Goal: Task Accomplishment & Management: Manage account settings

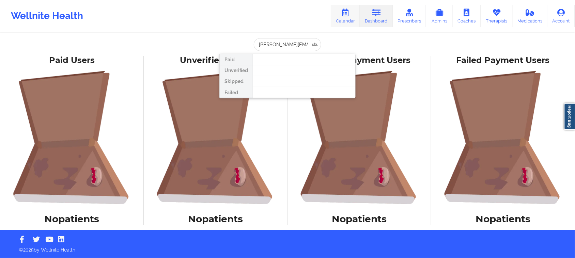
click at [341, 11] on link "Calendar" at bounding box center [345, 16] width 29 height 22
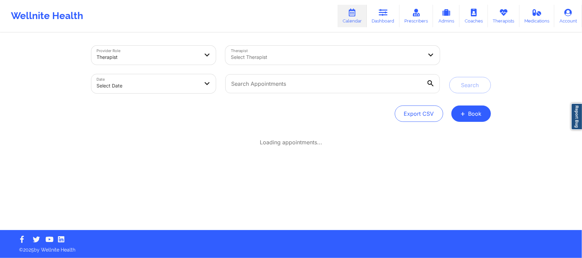
click at [194, 140] on div "Loading appointments..." at bounding box center [291, 142] width 400 height 7
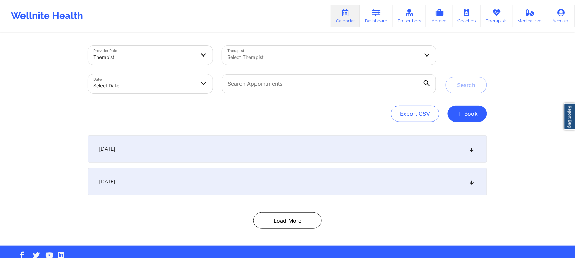
click at [253, 56] on div at bounding box center [324, 57] width 192 height 8
click at [336, 50] on div "Select Therapist" at bounding box center [314, 55] width 184 height 19
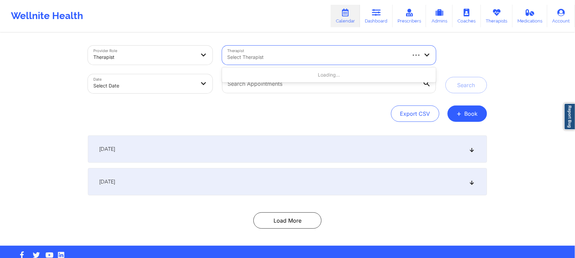
paste input "[PERSON_NAME]"
type input "[PERSON_NAME]"
click at [163, 87] on body "Wellnite Health Calendar Dashboard Prescribers Admins Coaches Therapists Medica…" at bounding box center [287, 129] width 575 height 258
select select "2025-8"
select select "2025-9"
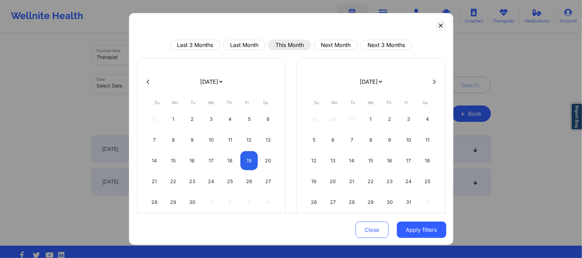
click at [295, 41] on button "This Month" at bounding box center [289, 45] width 43 height 10
select select "2025-8"
select select "2025-9"
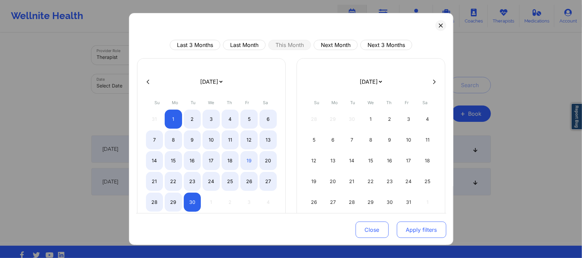
click at [428, 228] on button "Apply filters" at bounding box center [421, 230] width 49 height 16
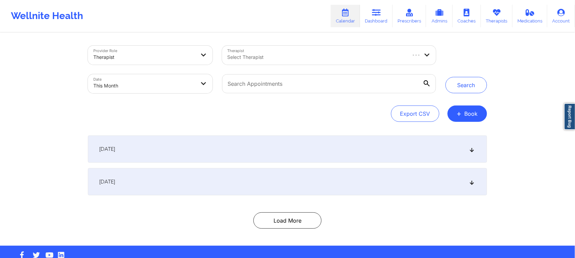
click at [471, 183] on icon at bounding box center [472, 182] width 6 height 5
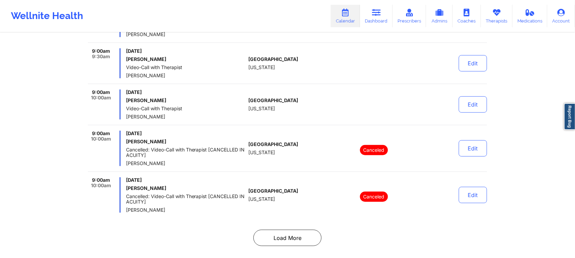
scroll to position [1614, 0]
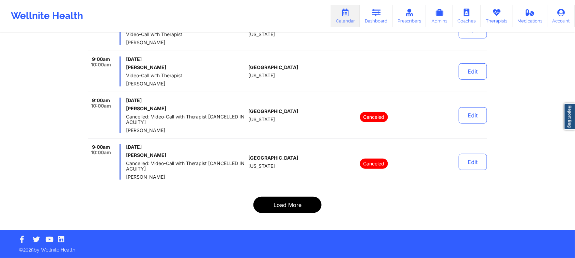
click at [285, 211] on button "Load More" at bounding box center [288, 205] width 68 height 16
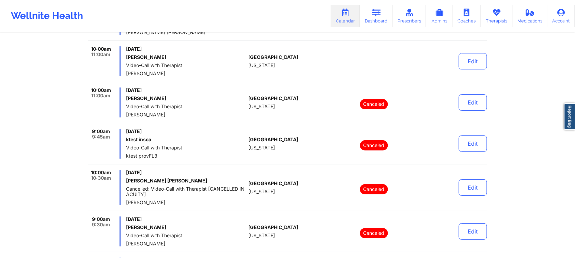
scroll to position [440, 0]
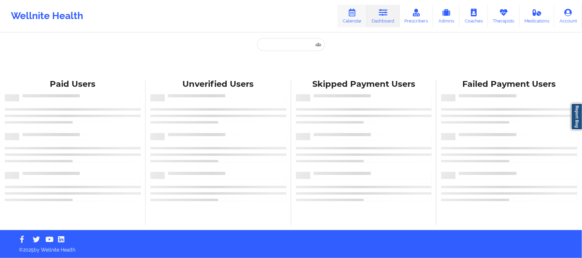
click at [352, 17] on link "Calendar" at bounding box center [351, 16] width 29 height 22
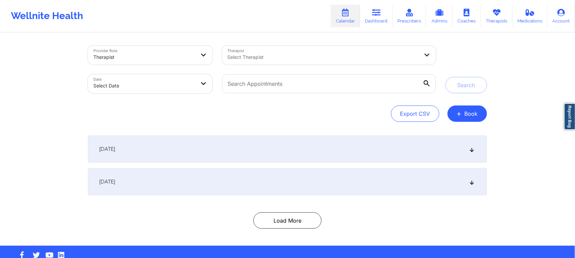
click at [472, 180] on icon at bounding box center [472, 182] width 6 height 5
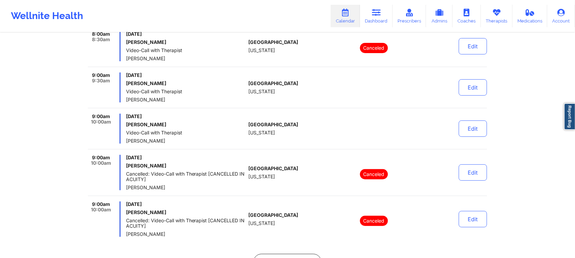
scroll to position [1614, 0]
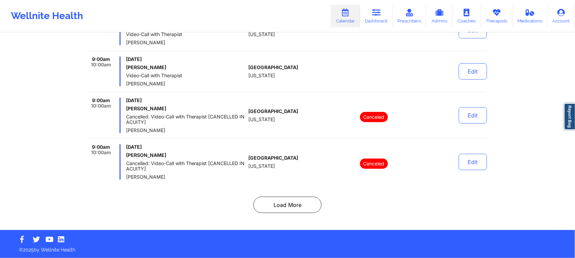
click at [303, 198] on button "Load More" at bounding box center [288, 205] width 68 height 16
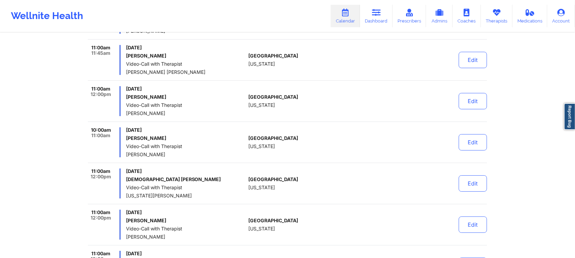
scroll to position [3702, 0]
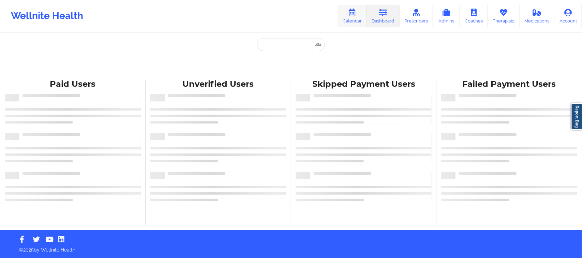
click at [353, 16] on link "Calendar" at bounding box center [351, 16] width 29 height 22
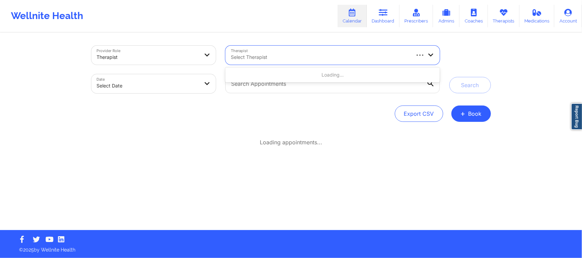
click at [269, 60] on div at bounding box center [320, 57] width 178 height 8
type input "v"
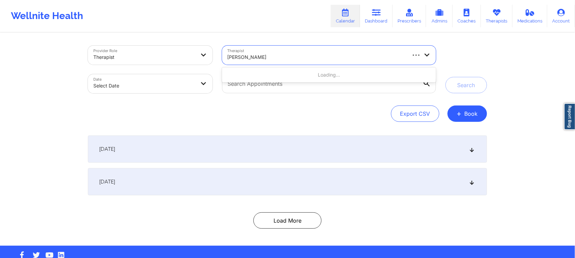
type input "[PERSON_NAME]"
click at [224, 110] on div "Export CSV + Book" at bounding box center [288, 114] width 400 height 16
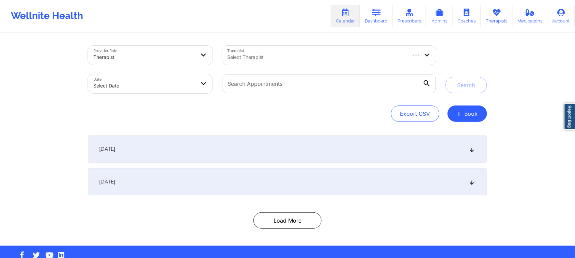
click at [281, 181] on div "[DATE]" at bounding box center [288, 181] width 400 height 27
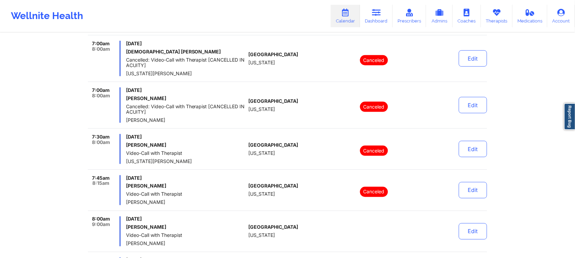
scroll to position [384, 0]
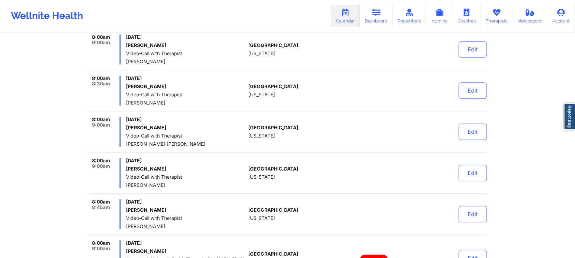
click at [215, 142] on span "[PERSON_NAME] [PERSON_NAME]" at bounding box center [186, 144] width 120 height 5
drag, startPoint x: 215, startPoint y: 142, endPoint x: 208, endPoint y: 136, distance: 8.7
click at [208, 136] on span "Video-Call with Therapist" at bounding box center [186, 136] width 120 height 5
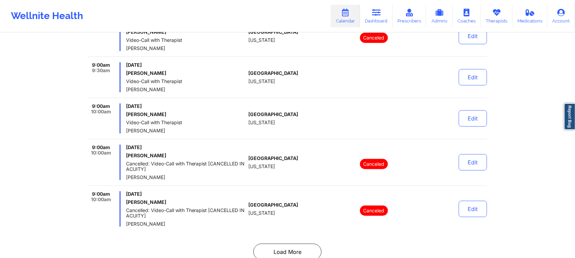
scroll to position [1614, 0]
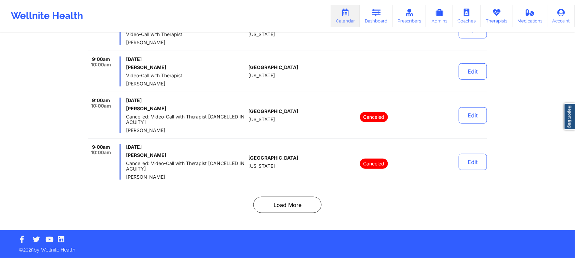
click at [280, 208] on button "Load More" at bounding box center [288, 205] width 68 height 16
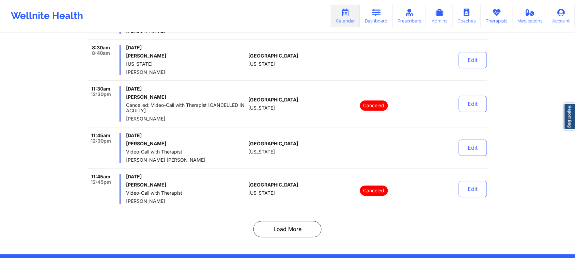
scroll to position [4272, 0]
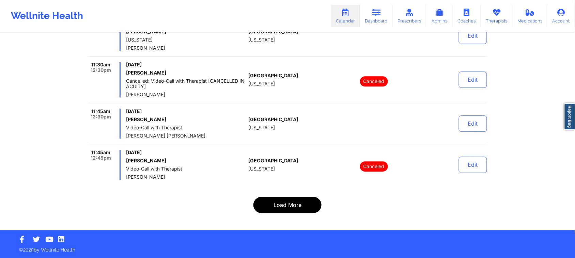
click at [294, 205] on button "Load More" at bounding box center [288, 205] width 68 height 16
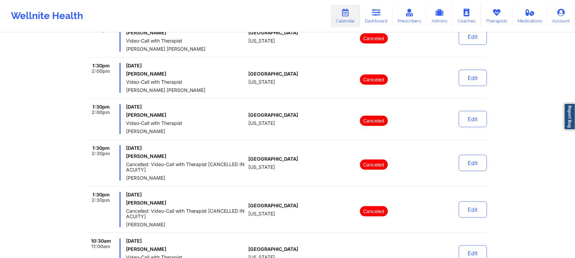
scroll to position [3099, 0]
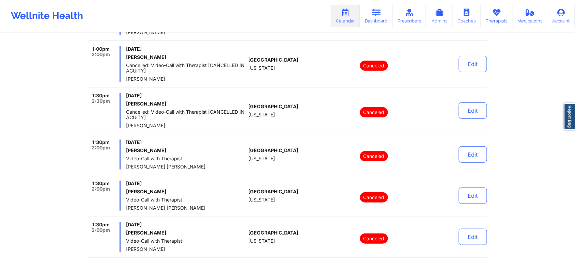
drag, startPoint x: 189, startPoint y: 131, endPoint x: 153, endPoint y: 101, distance: 46.3
click at [148, 98] on div "[DATE] [PERSON_NAME]: Video-Call with Therapist [CANCELLED IN ACUITY] [PERSON_N…" at bounding box center [186, 110] width 120 height 35
click at [183, 117] on span "Cancelled: Video-Call with Therapist [CANCELLED IN ACUITY]" at bounding box center [186, 114] width 120 height 11
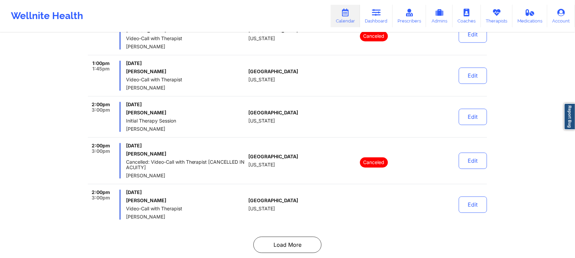
scroll to position [4304, 0]
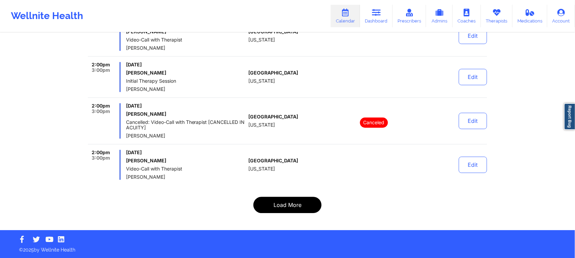
click at [282, 204] on button "Load More" at bounding box center [288, 205] width 68 height 16
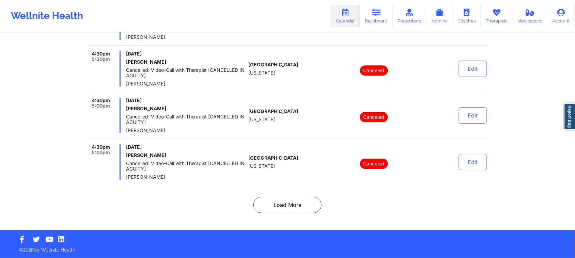
scroll to position [4413, 0]
click at [275, 203] on button "Load More" at bounding box center [288, 205] width 68 height 16
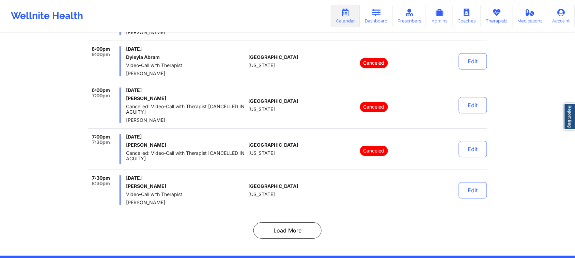
scroll to position [4419, 0]
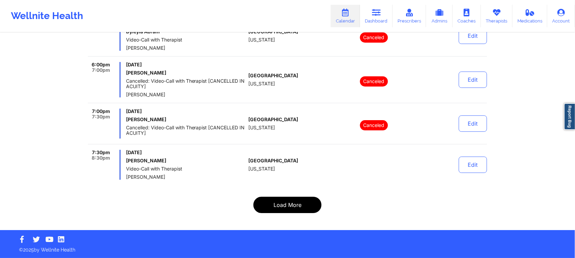
click at [290, 210] on button "Load More" at bounding box center [288, 205] width 68 height 16
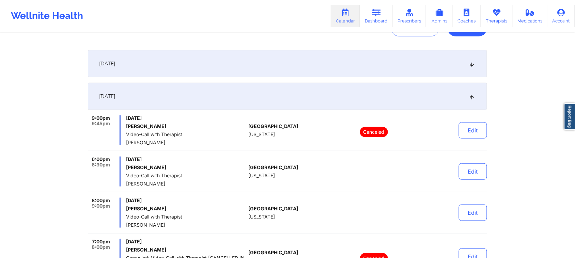
scroll to position [85, 0]
click at [472, 93] on div "[DATE]" at bounding box center [288, 96] width 400 height 27
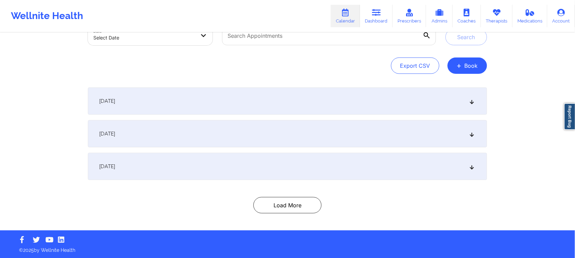
click at [473, 134] on icon at bounding box center [472, 134] width 6 height 5
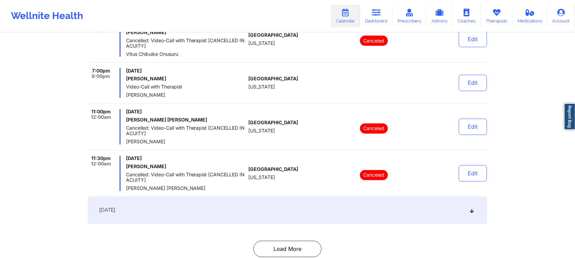
scroll to position [348, 0]
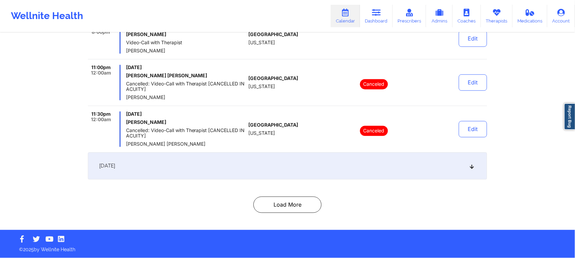
click at [297, 205] on button "Load More" at bounding box center [288, 205] width 68 height 16
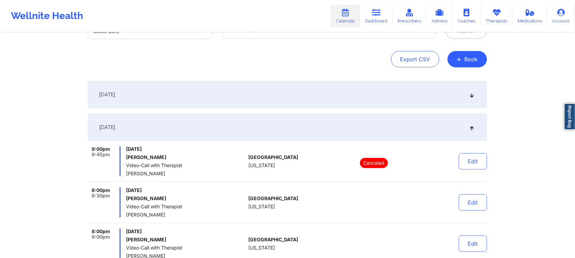
scroll to position [0, 0]
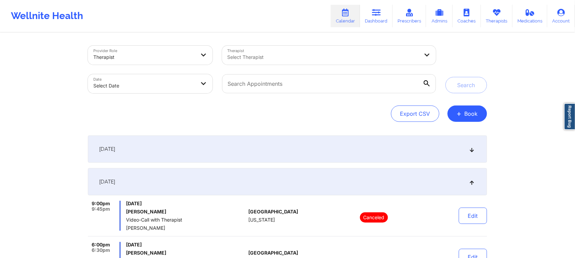
click at [304, 62] on div "Select Therapist" at bounding box center [321, 55] width 198 height 19
click at [305, 60] on div at bounding box center [317, 57] width 178 height 8
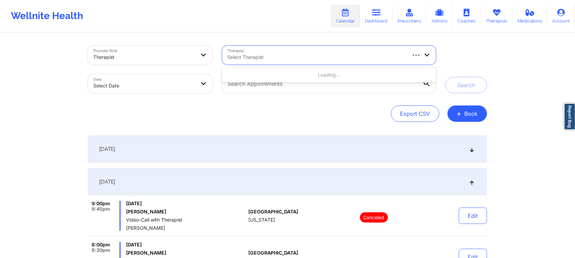
click at [303, 61] on div "Select Therapist" at bounding box center [314, 55] width 184 height 19
paste input "[PERSON_NAME]"
type input "[PERSON_NAME]"
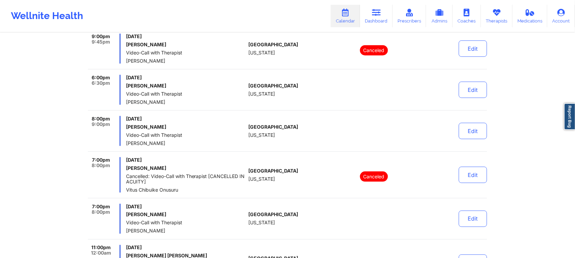
scroll to position [170, 0]
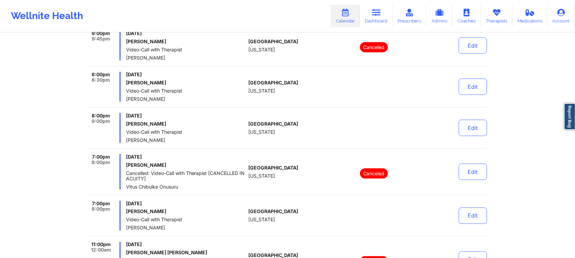
click at [370, 134] on div at bounding box center [374, 128] width 95 height 30
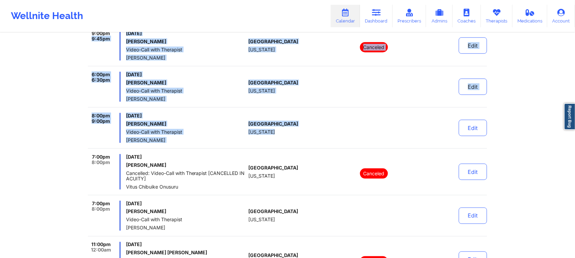
drag, startPoint x: 350, startPoint y: 135, endPoint x: 93, endPoint y: 66, distance: 266.9
click at [93, 66] on div "9:00pm 9:45pm [DATE] [PERSON_NAME] Video-Call with Therapist [PERSON_NAME] [GEO…" at bounding box center [288, 178] width 400 height 294
click at [159, 80] on h6 "[PERSON_NAME]" at bounding box center [186, 82] width 120 height 5
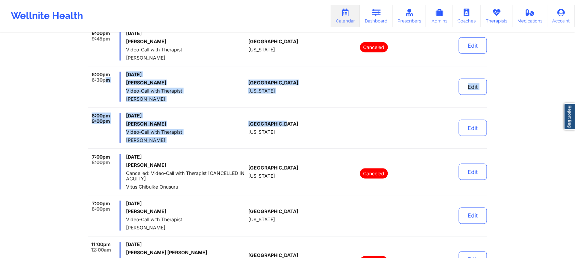
drag, startPoint x: 325, startPoint y: 121, endPoint x: 105, endPoint y: 79, distance: 223.6
click at [105, 79] on div "9:00pm 9:45pm [DATE] [PERSON_NAME] Video-Call with Therapist [PERSON_NAME] [GEO…" at bounding box center [288, 178] width 400 height 294
click at [182, 86] on div "[DATE] [PERSON_NAME] Video-Call with Therapist [PERSON_NAME]" at bounding box center [186, 87] width 120 height 30
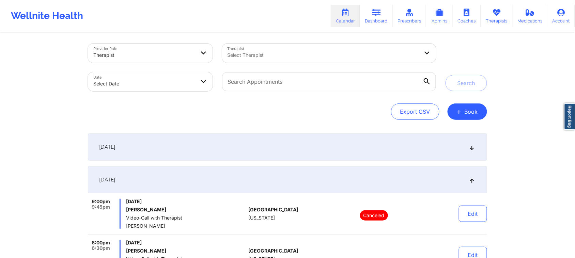
scroll to position [0, 0]
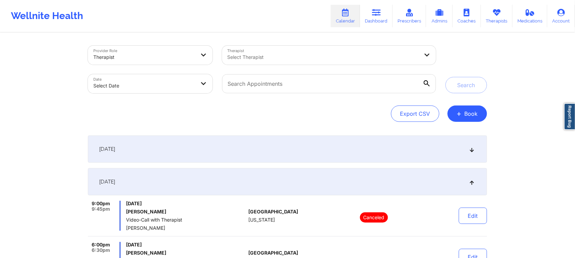
click at [475, 182] on icon at bounding box center [472, 182] width 6 height 5
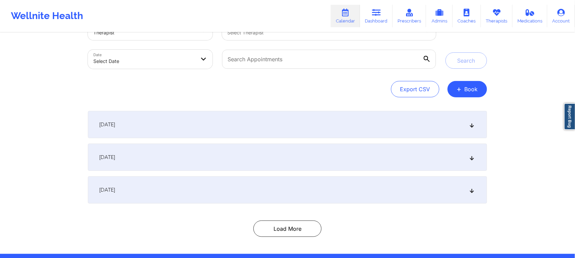
scroll to position [48, 0]
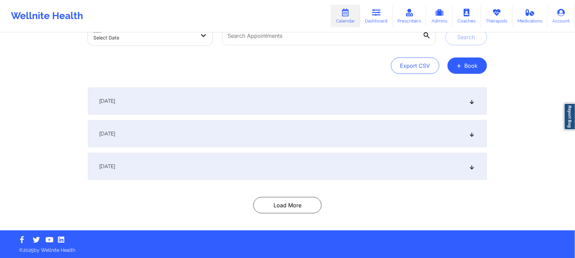
click at [474, 133] on icon at bounding box center [472, 134] width 6 height 5
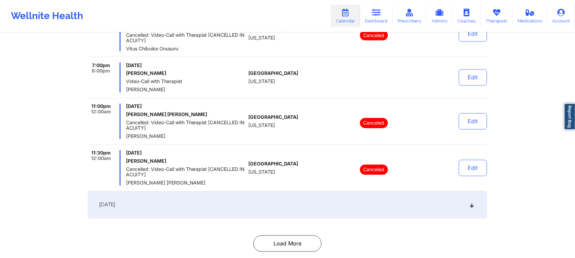
scroll to position [348, 0]
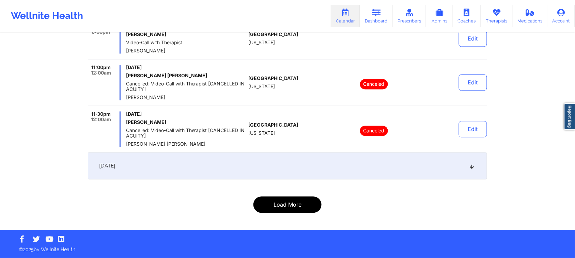
click at [311, 204] on button "Load More" at bounding box center [288, 205] width 68 height 16
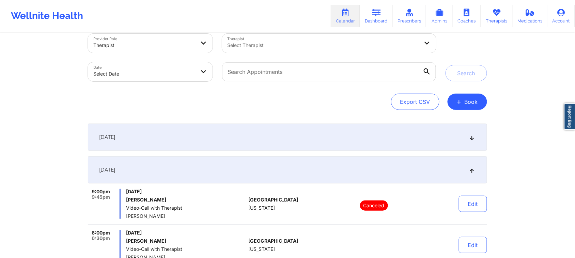
scroll to position [0, 0]
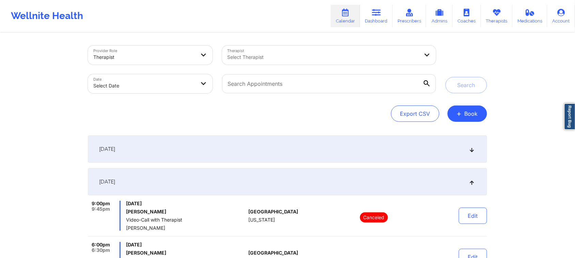
click at [476, 183] on div "[DATE]" at bounding box center [288, 181] width 400 height 27
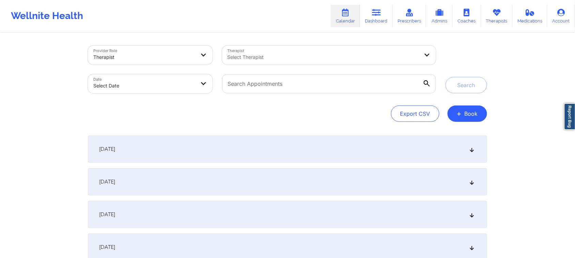
select select "2025-8"
select select "2025-9"
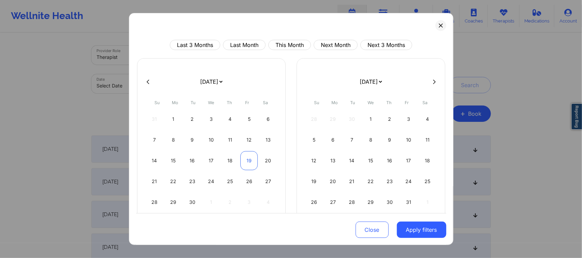
click at [250, 159] on div "19" at bounding box center [248, 160] width 17 height 19
select select "2025-8"
select select "2025-9"
click at [244, 163] on div "19" at bounding box center [248, 160] width 17 height 19
select select "2025-8"
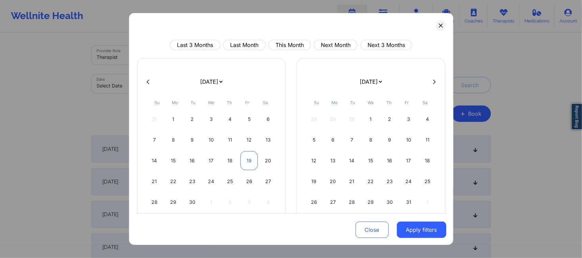
select select "2025-9"
click at [424, 234] on button "Apply filters" at bounding box center [421, 230] width 49 height 16
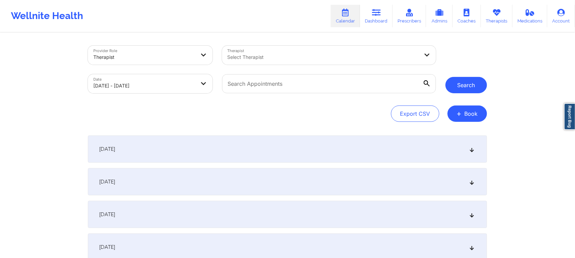
click at [466, 87] on button "Search" at bounding box center [467, 85] width 42 height 16
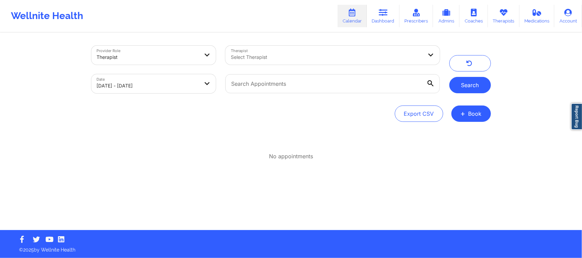
click at [465, 89] on button "Search" at bounding box center [470, 85] width 42 height 16
click at [506, 18] on link "Therapists" at bounding box center [504, 16] width 32 height 22
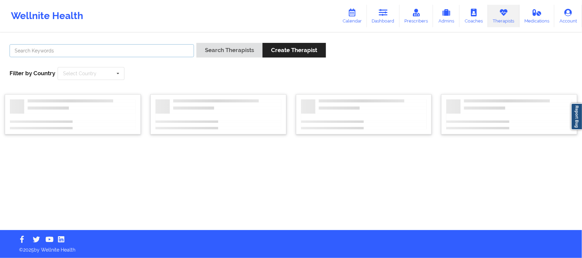
click at [112, 48] on input "text" at bounding box center [102, 50] width 184 height 13
click at [196, 43] on button "Search Therapists" at bounding box center [229, 50] width 66 height 15
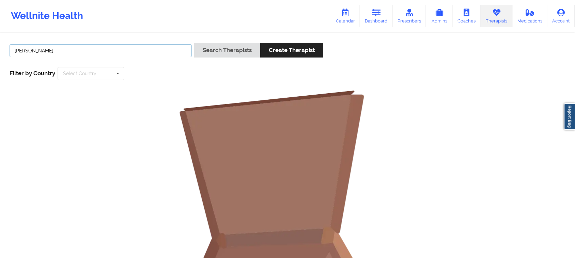
click at [23, 48] on input "[PERSON_NAME]" at bounding box center [101, 50] width 182 height 13
type input "[PERSON_NAME]"
click at [194, 43] on button "Search Therapists" at bounding box center [227, 50] width 66 height 15
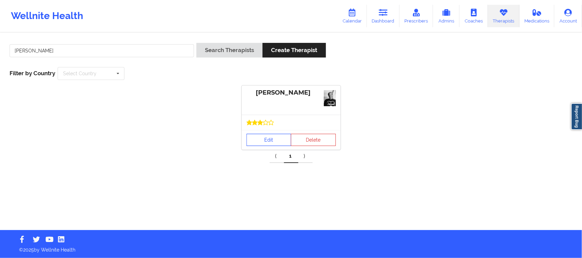
click at [265, 140] on link "Edit" at bounding box center [268, 140] width 45 height 12
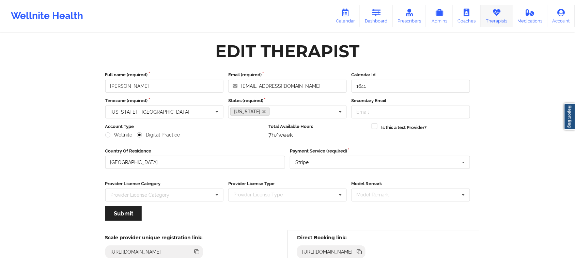
click at [497, 19] on link "Therapists" at bounding box center [497, 16] width 32 height 22
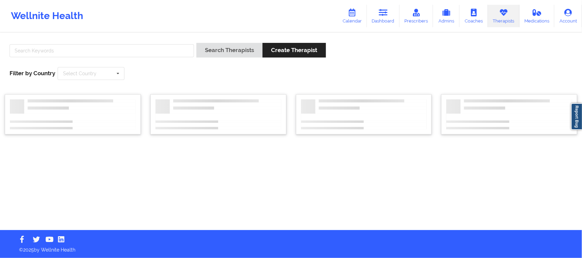
click at [98, 43] on div at bounding box center [101, 52] width 189 height 19
click at [95, 45] on input "text" at bounding box center [102, 50] width 184 height 13
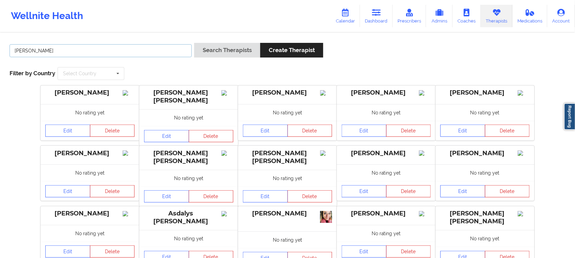
type input "[PERSON_NAME]"
click at [194, 43] on button "Search Therapists" at bounding box center [227, 50] width 66 height 15
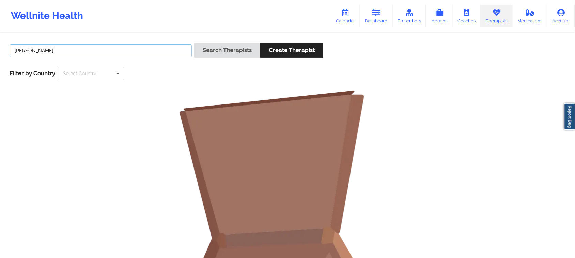
click at [73, 55] on input "[PERSON_NAME]" at bounding box center [101, 50] width 182 height 13
click at [194, 43] on button "Search Therapists" at bounding box center [227, 50] width 66 height 15
click at [505, 16] on link "Therapists" at bounding box center [497, 16] width 32 height 22
drag, startPoint x: 95, startPoint y: 52, endPoint x: 0, endPoint y: 36, distance: 96.7
click at [0, 39] on div "[PERSON_NAME] Search Therapists Create Therapist Filter by Country Select Count…" at bounding box center [287, 210] width 575 height 354
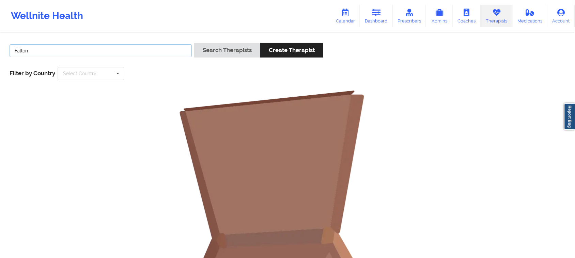
type input "Fallon"
click at [194, 43] on button "Search Therapists" at bounding box center [227, 50] width 66 height 15
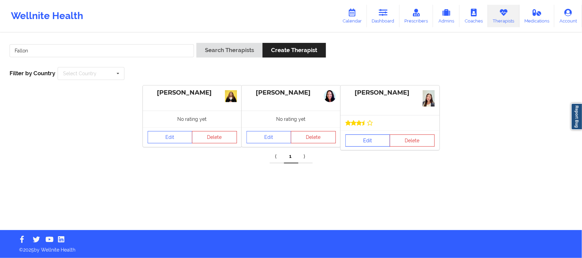
click at [365, 141] on link "Edit" at bounding box center [367, 141] width 45 height 12
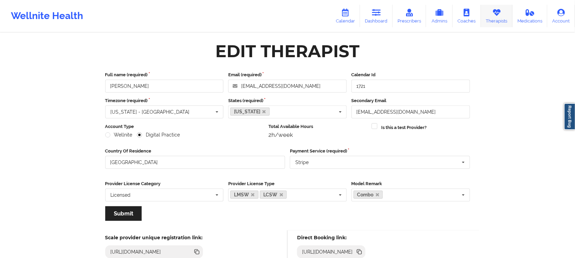
click at [501, 15] on icon at bounding box center [497, 12] width 9 height 7
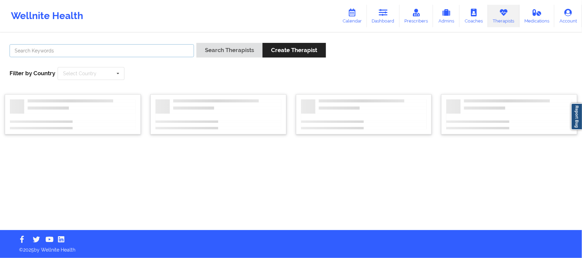
click at [168, 48] on input "text" at bounding box center [102, 50] width 184 height 13
type input "[PERSON_NAME]"
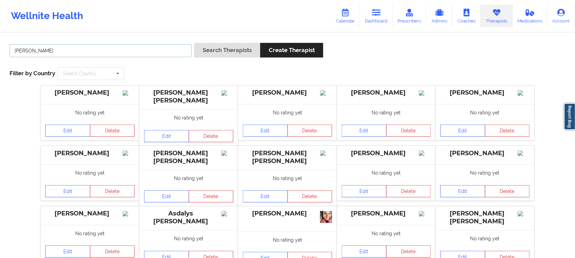
click at [48, 51] on input "[PERSON_NAME]" at bounding box center [101, 50] width 182 height 13
click at [42, 50] on input "[PERSON_NAME]" at bounding box center [101, 50] width 182 height 13
type input "[PERSON_NAME]"
click at [194, 43] on button "Search Therapists" at bounding box center [227, 50] width 66 height 15
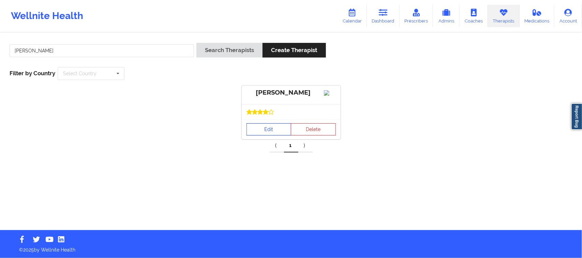
click at [266, 136] on link "Edit" at bounding box center [268, 129] width 45 height 12
